Goal: Task Accomplishment & Management: Manage account settings

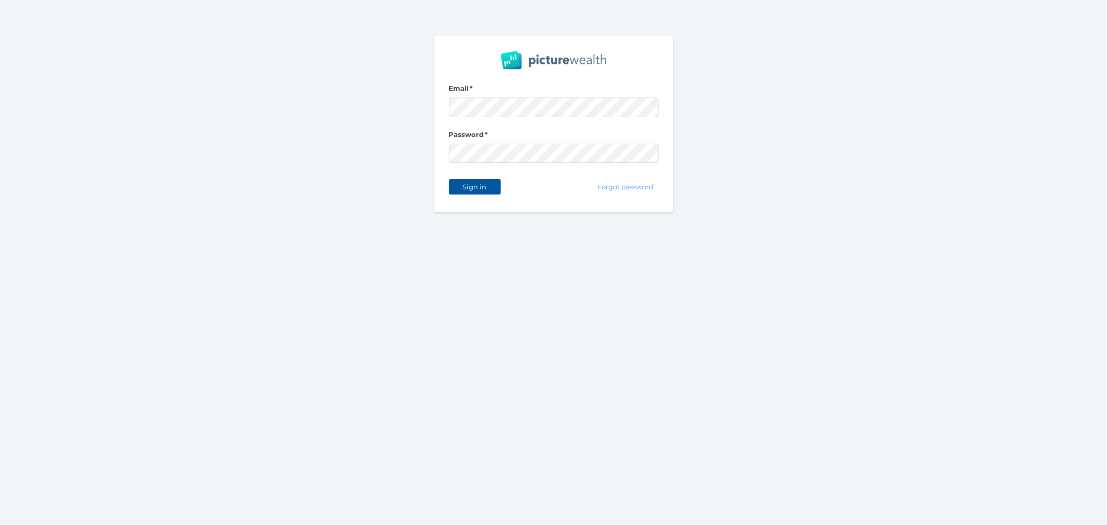
click at [454, 191] on button "Sign in" at bounding box center [475, 187] width 52 height 16
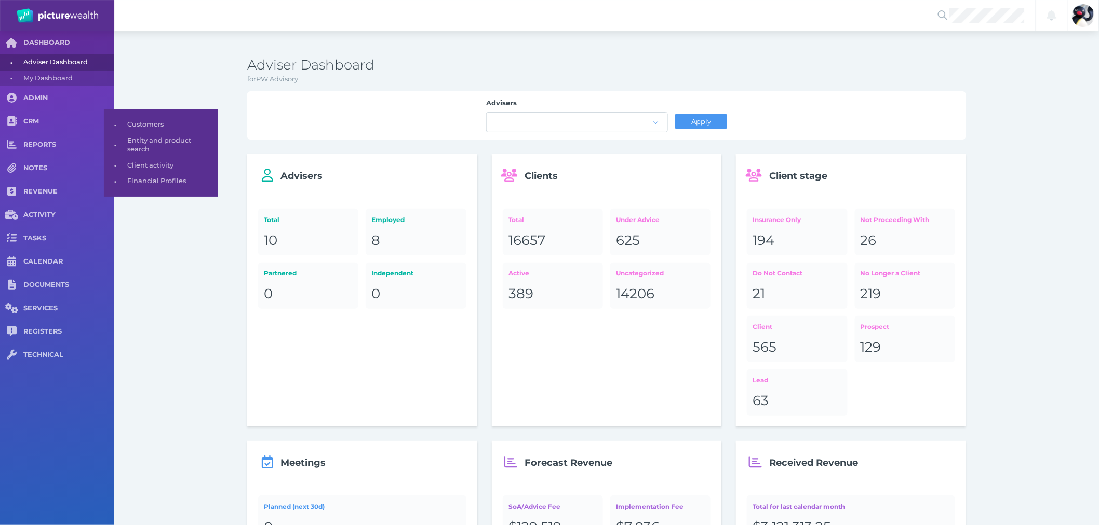
click at [152, 126] on span "Customers" at bounding box center [170, 125] width 87 height 16
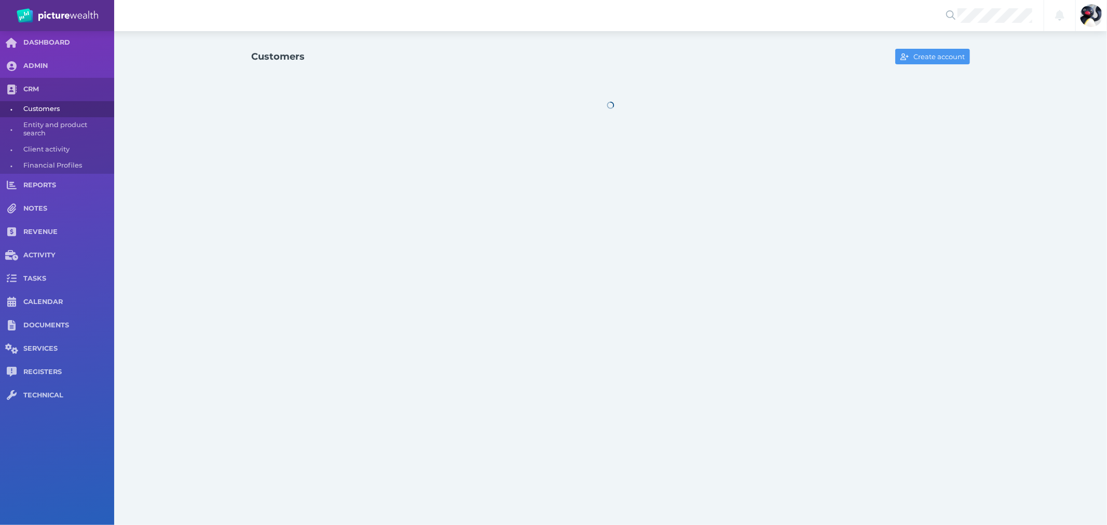
select select "25"
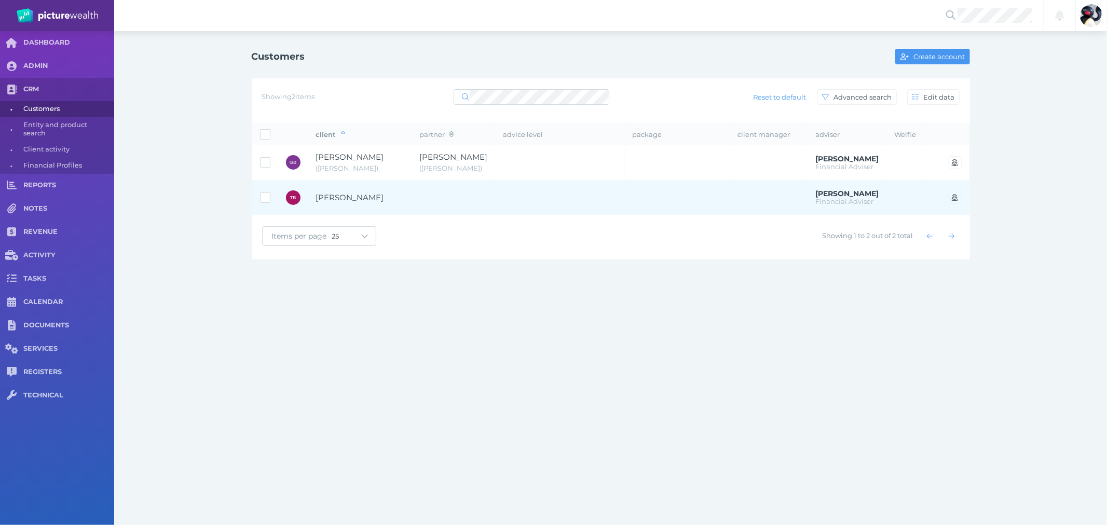
click at [598, 194] on td at bounding box center [560, 197] width 129 height 35
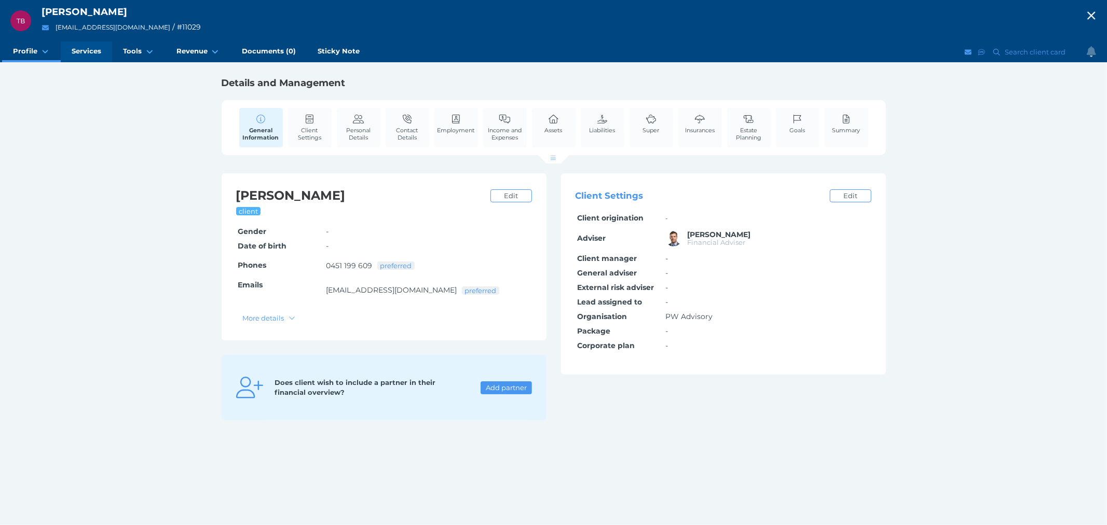
click at [96, 53] on span "Services" at bounding box center [87, 51] width 30 height 9
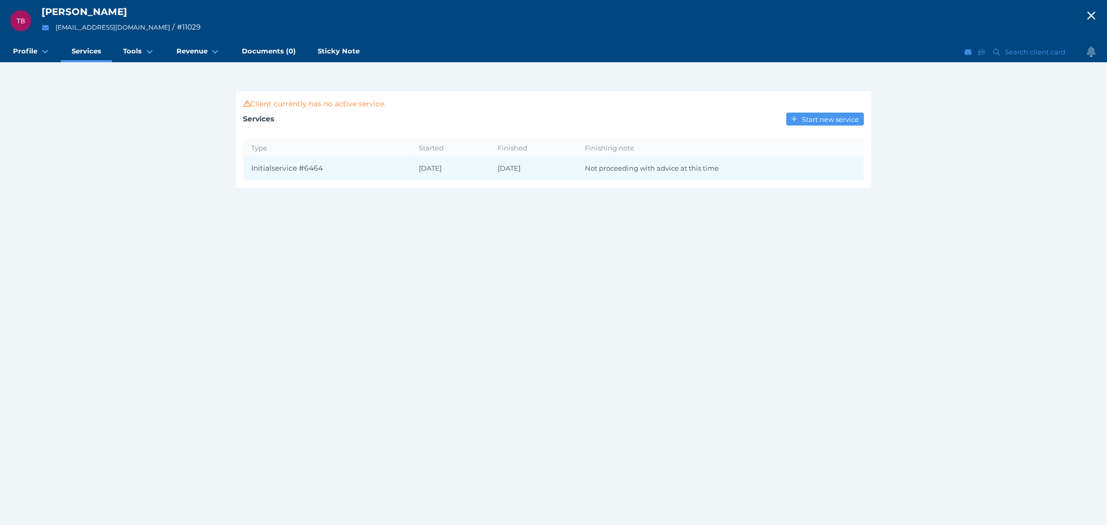
click at [639, 172] on td "Not proceeding with advice at this time" at bounding box center [720, 169] width 287 height 24
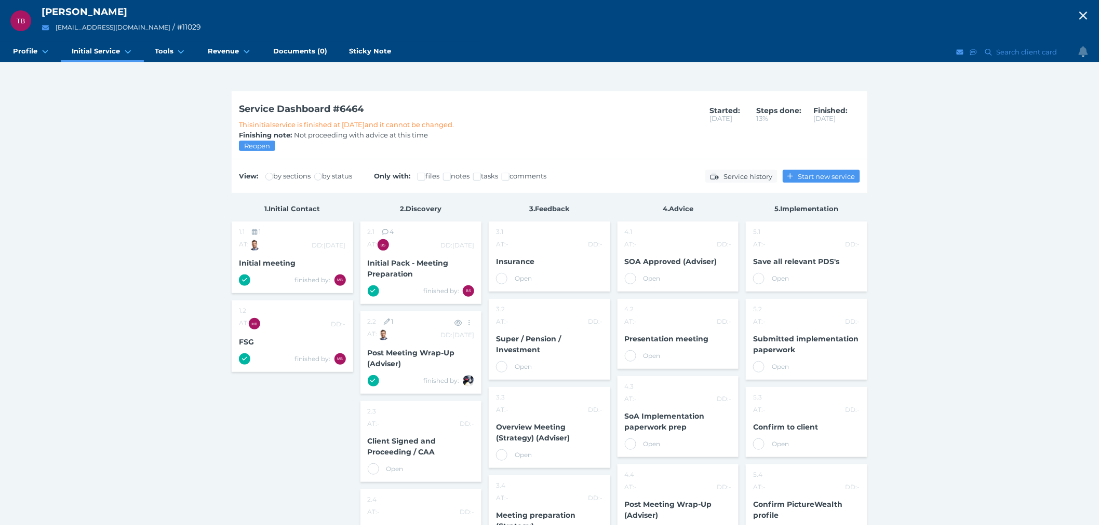
click at [426, 355] on span "Post Meeting Wrap-Up (Adviser)" at bounding box center [411, 358] width 87 height 20
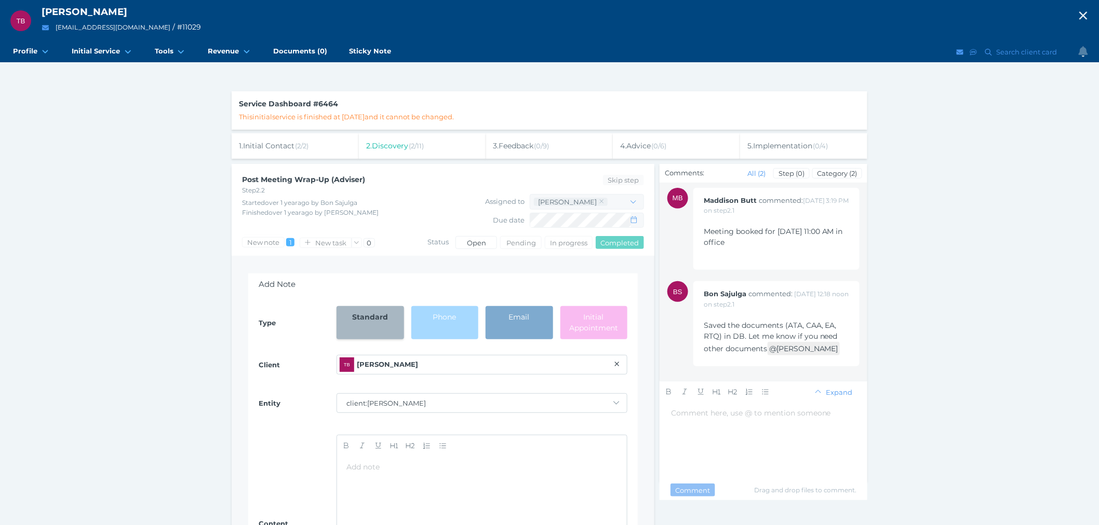
click at [647, 142] on span "4 . Advice ( 0 / 6 )" at bounding box center [643, 145] width 46 height 9
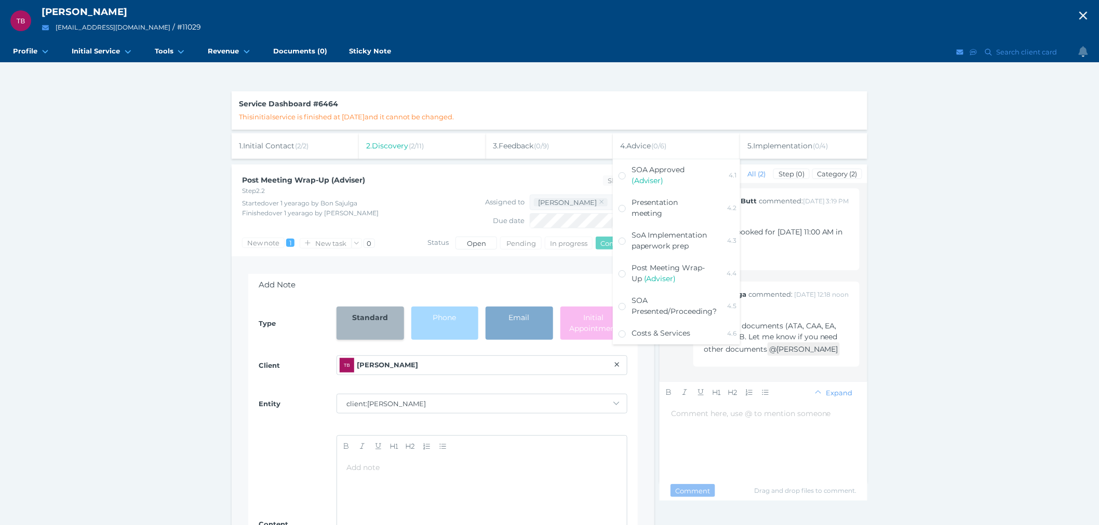
click at [434, 138] on div "2 . Discovery ( 2 / 11 )" at bounding box center [422, 145] width 127 height 25
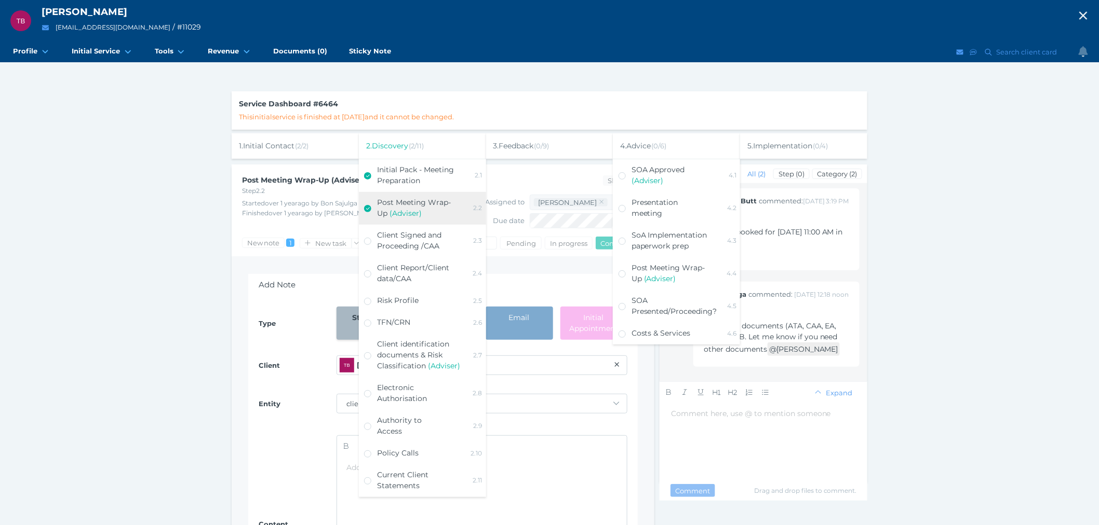
click at [434, 138] on div "2 . Discovery ( 2 / 11 )" at bounding box center [422, 145] width 127 height 25
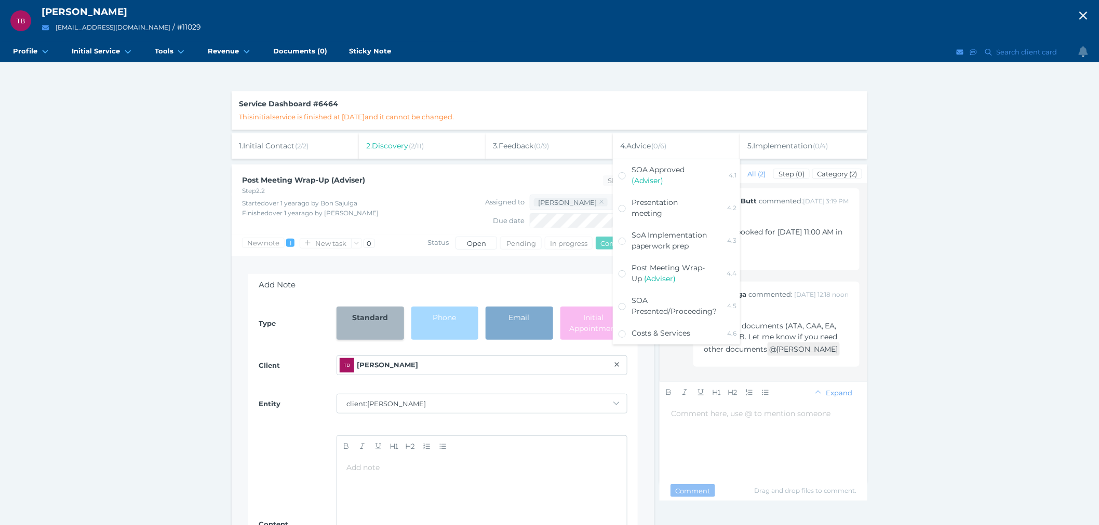
click at [291, 245] on span "1" at bounding box center [291, 243] width 4 height 8
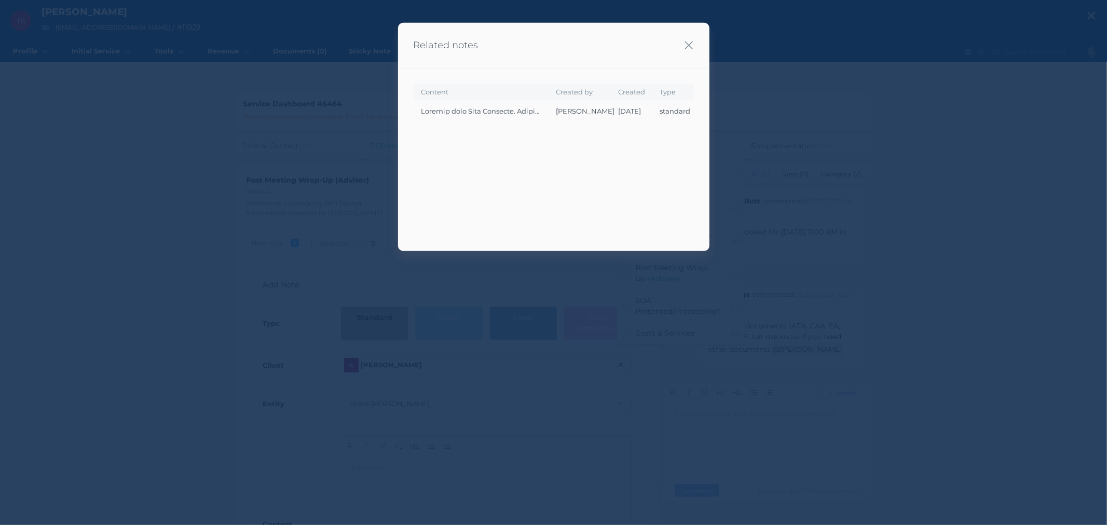
click at [535, 106] on span at bounding box center [481, 101] width 119 height 9
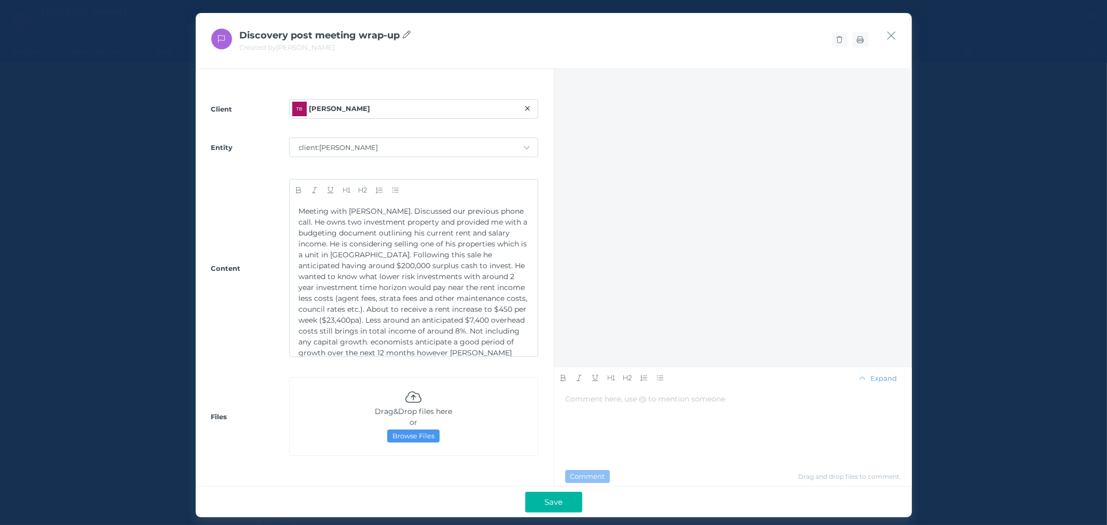
click at [897, 32] on div "Discovery post meeting wrap-up Created by [PERSON_NAME]" at bounding box center [554, 41] width 716 height 56
click at [894, 35] on icon "button" at bounding box center [892, 35] width 10 height 13
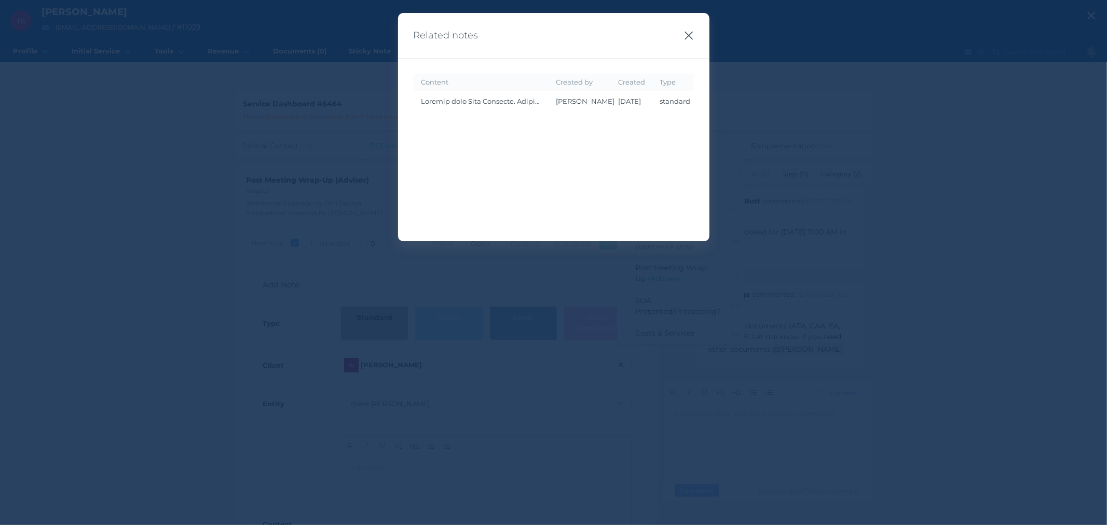
click at [684, 34] on icon "button" at bounding box center [689, 35] width 10 height 13
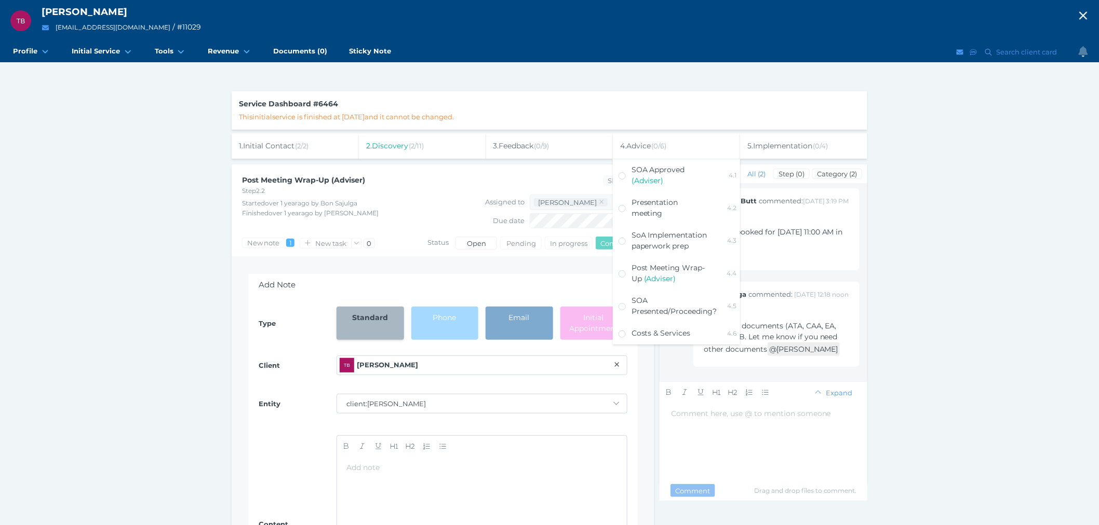
click at [660, 146] on span "( 0 / 6 )" at bounding box center [658, 146] width 15 height 8
